Goal: Task Accomplishment & Management: Manage account settings

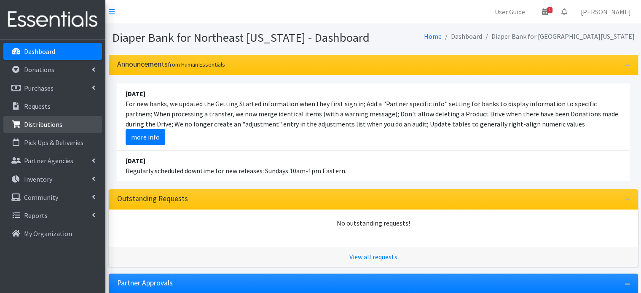
click at [43, 124] on p "Distributions" at bounding box center [43, 124] width 38 height 8
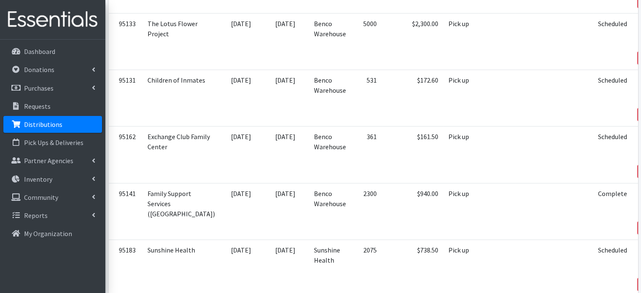
scroll to position [486, 0]
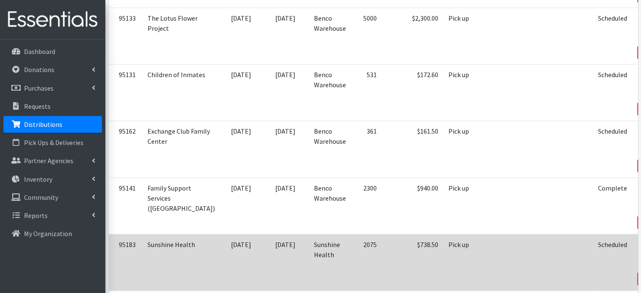
click at [641, 264] on icon at bounding box center [645, 267] width 6 height 6
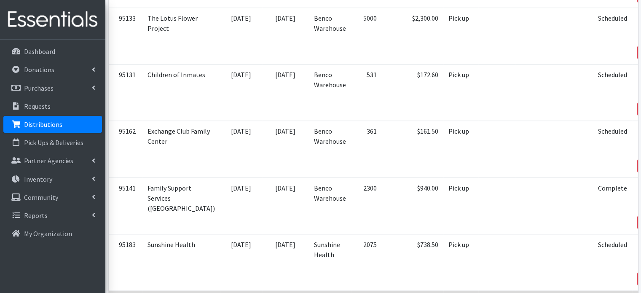
scroll to position [528, 0]
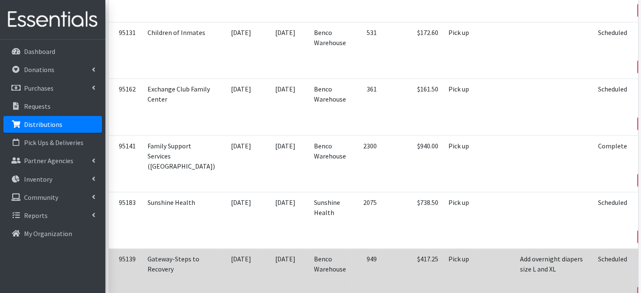
click at [632, 249] on td "View Edit Print Reclaim" at bounding box center [652, 277] width 41 height 56
click at [641, 268] on icon at bounding box center [647, 271] width 7 height 6
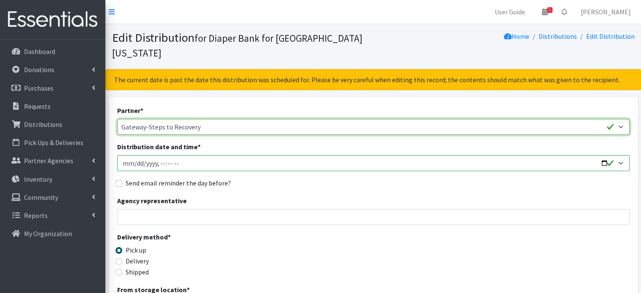
click at [252, 119] on select "Adore Me Nanny Baby Luv Pregnancy Center Children of Inmates Daniel Kids Diaper…" at bounding box center [373, 127] width 513 height 16
select select "1315"
click at [117, 119] on select "Adore Me Nanny Baby Luv Pregnancy Center Children of Inmates Daniel Kids Diaper…" at bounding box center [373, 127] width 513 height 16
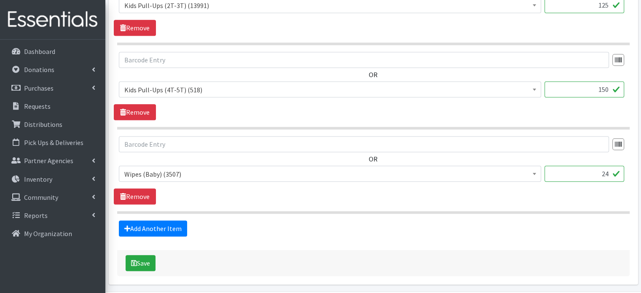
scroll to position [688, 0]
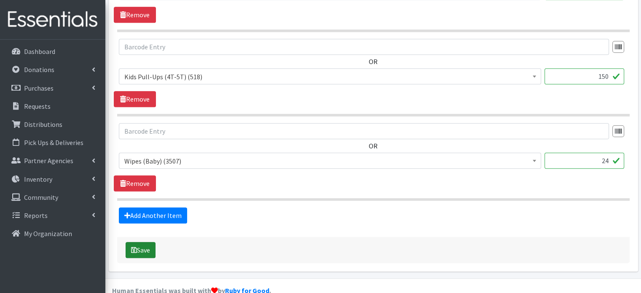
click at [137, 242] on button "Save" at bounding box center [141, 250] width 30 height 16
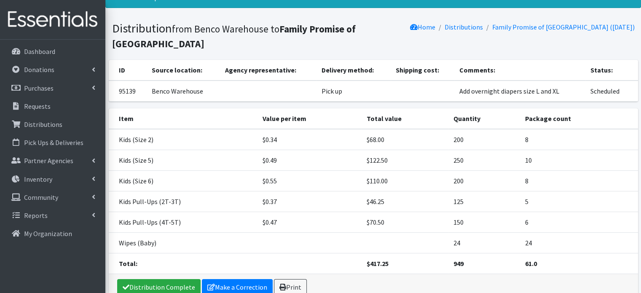
scroll to position [81, 0]
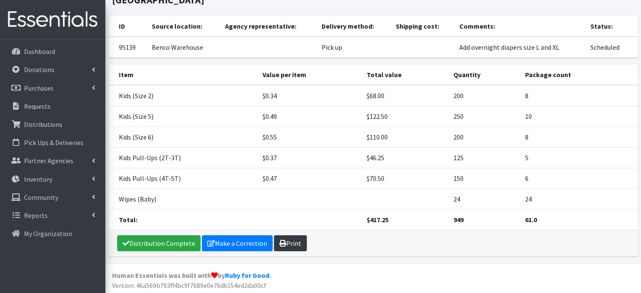
click at [279, 240] on icon at bounding box center [282, 243] width 7 height 7
